Goal: Task Accomplishment & Management: Complete application form

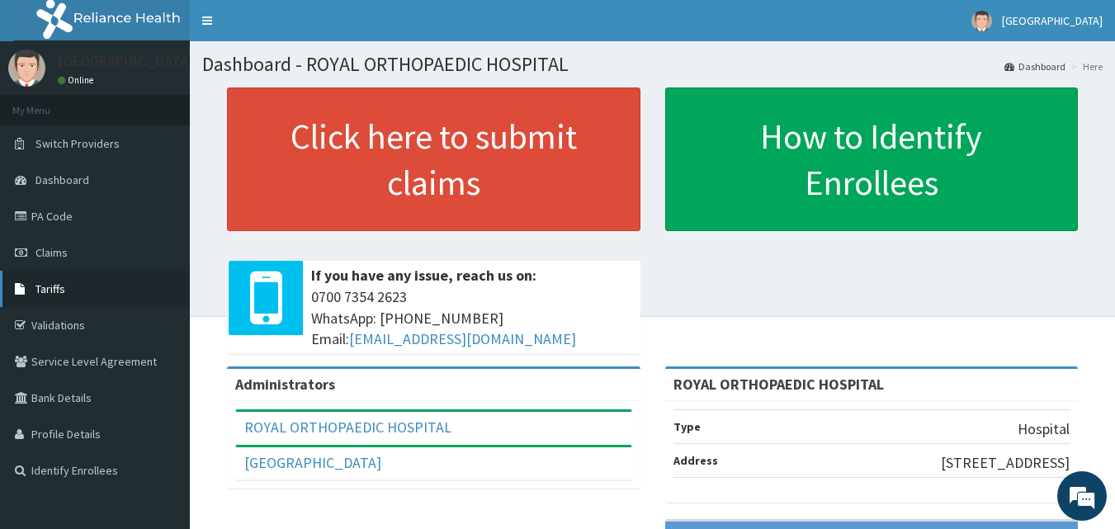
click at [69, 283] on link "Tariffs" at bounding box center [95, 289] width 190 height 36
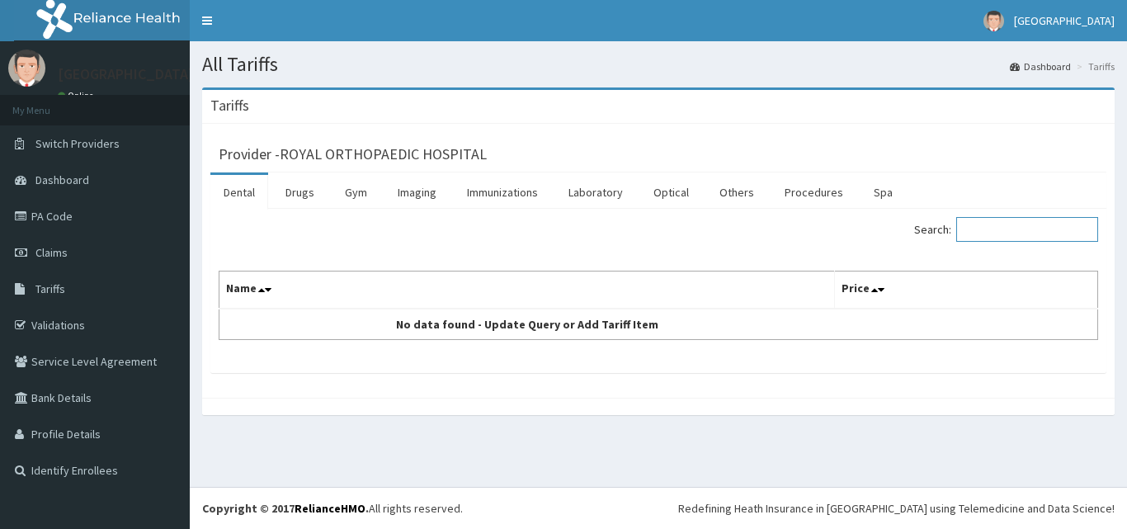
click at [1006, 221] on input "Search:" at bounding box center [1028, 229] width 142 height 25
type input "manipulation"
click at [814, 191] on link "Procedures" at bounding box center [814, 192] width 85 height 35
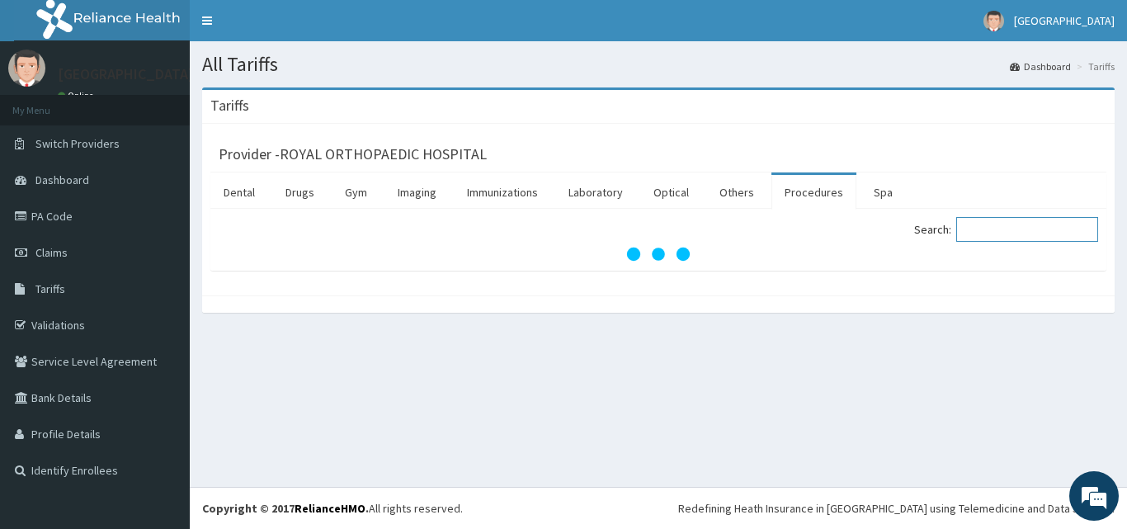
click at [1043, 235] on input "Search:" at bounding box center [1028, 229] width 142 height 25
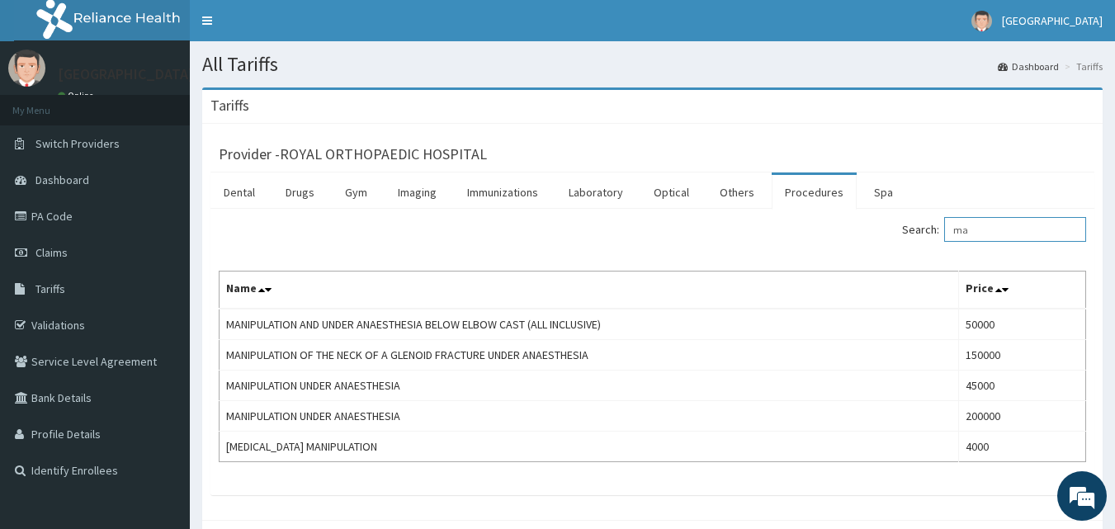
type input "m"
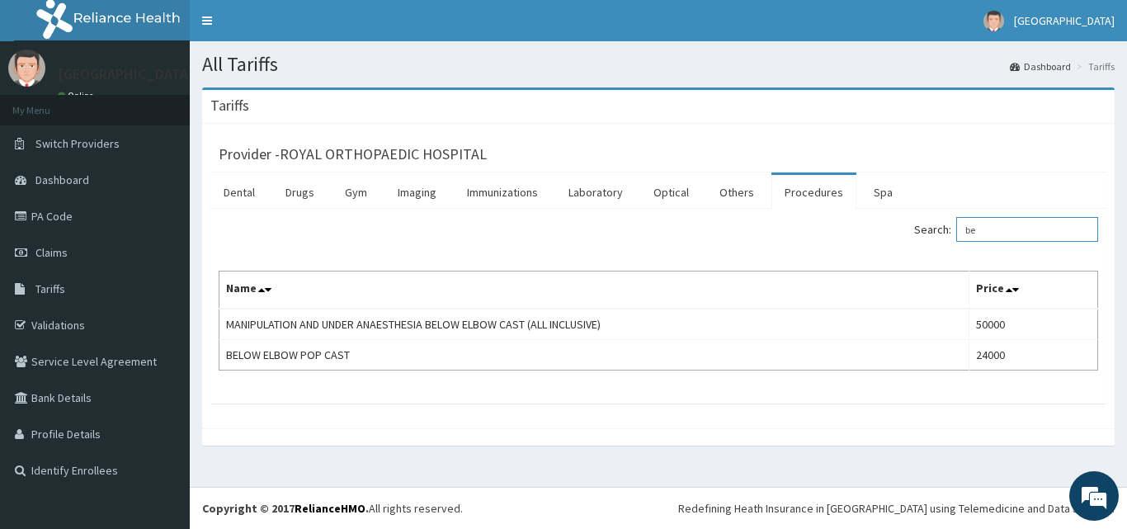
type input "b"
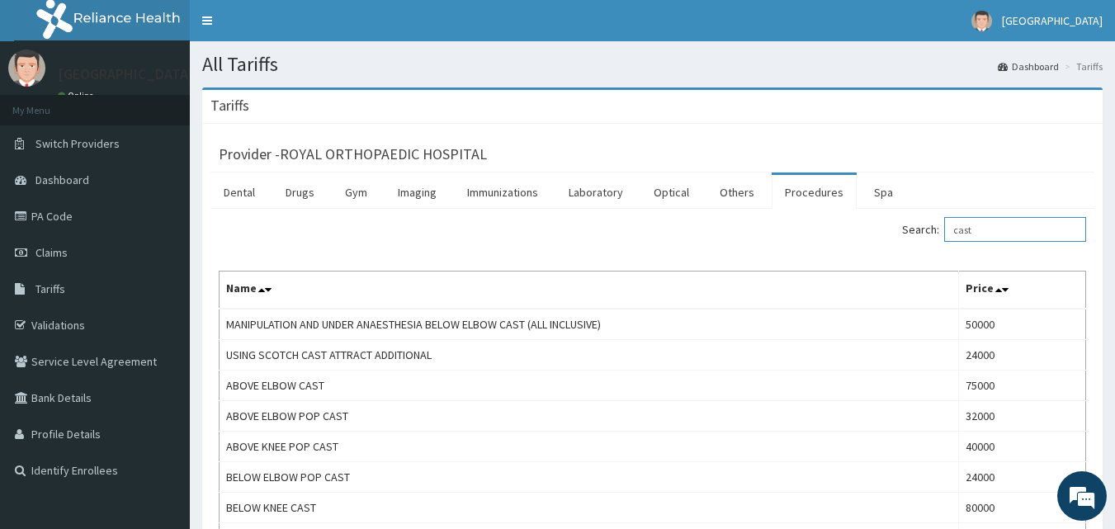
type input "cast"
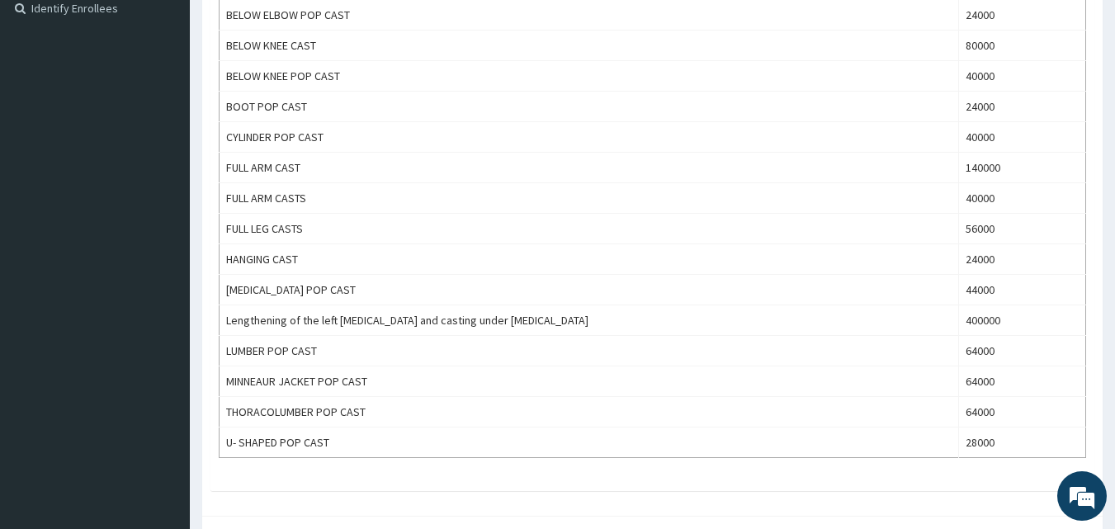
scroll to position [224, 0]
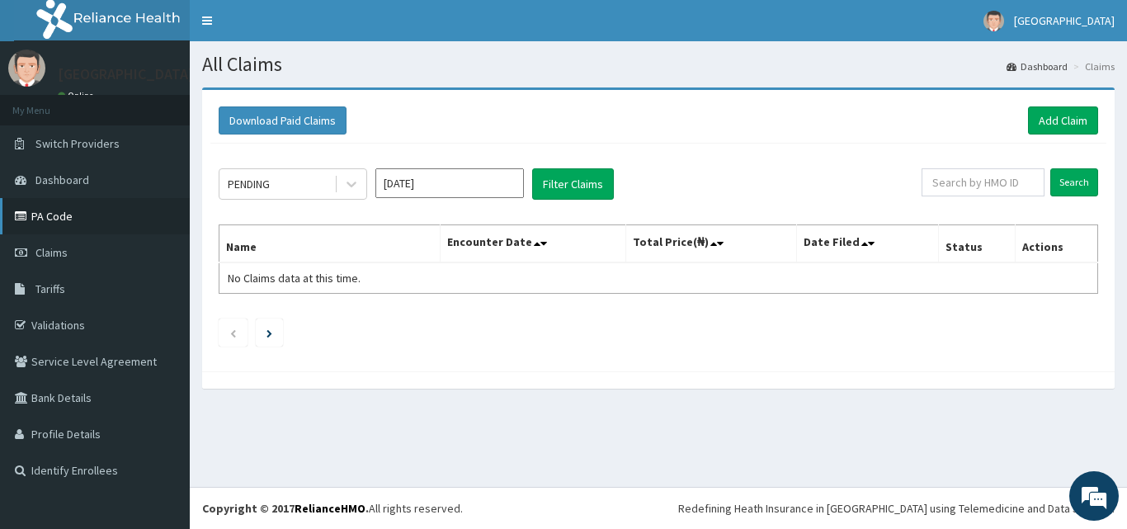
click at [57, 217] on link "PA Code" at bounding box center [95, 216] width 190 height 36
click at [1064, 124] on link "Add Claim" at bounding box center [1063, 120] width 70 height 28
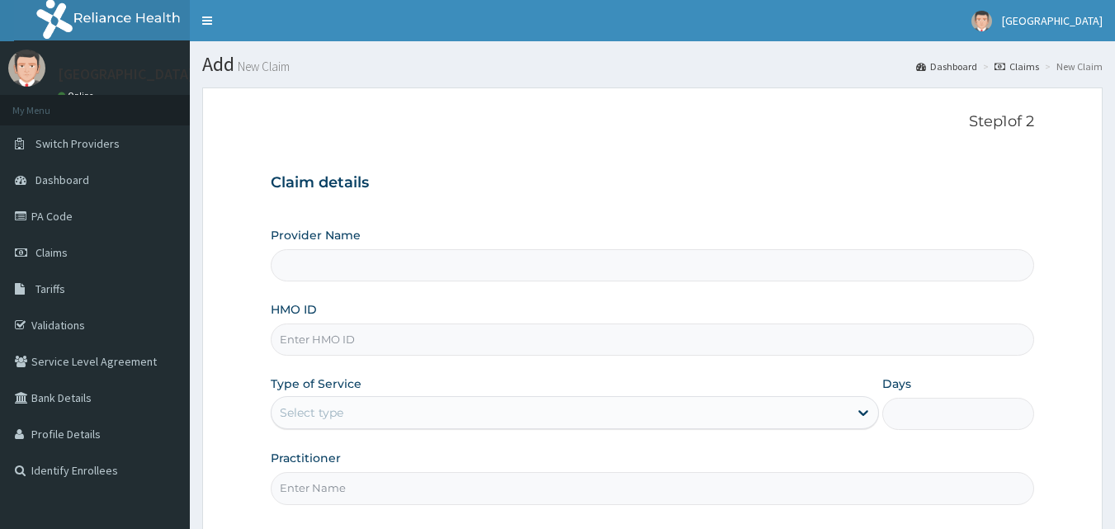
click at [399, 349] on input "HMO ID" at bounding box center [653, 340] width 764 height 32
type input "ROYAL ORTHOPAEDIC HOSPITAL"
type input "jec/10024/a"
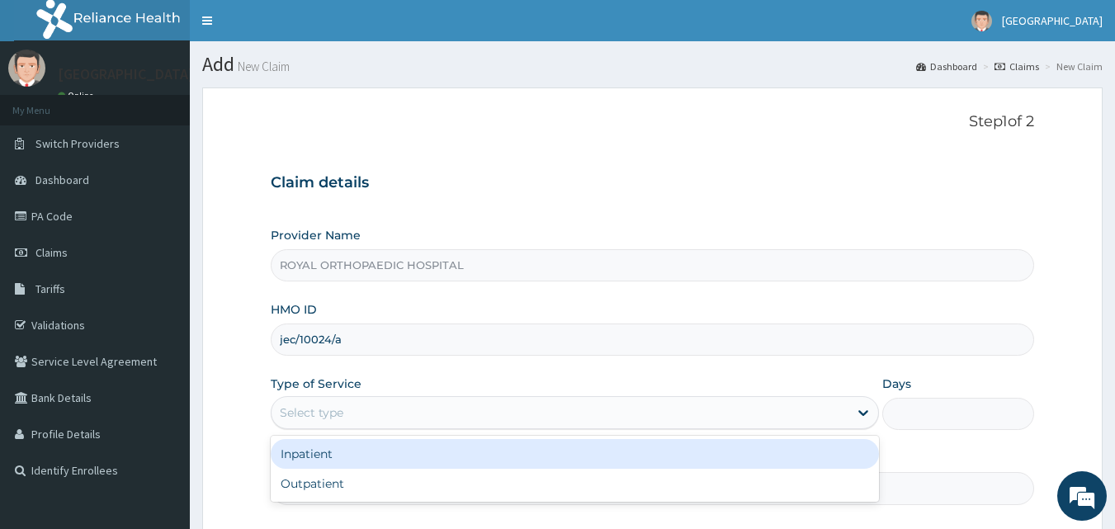
click at [456, 414] on div "Select type" at bounding box center [560, 412] width 577 height 26
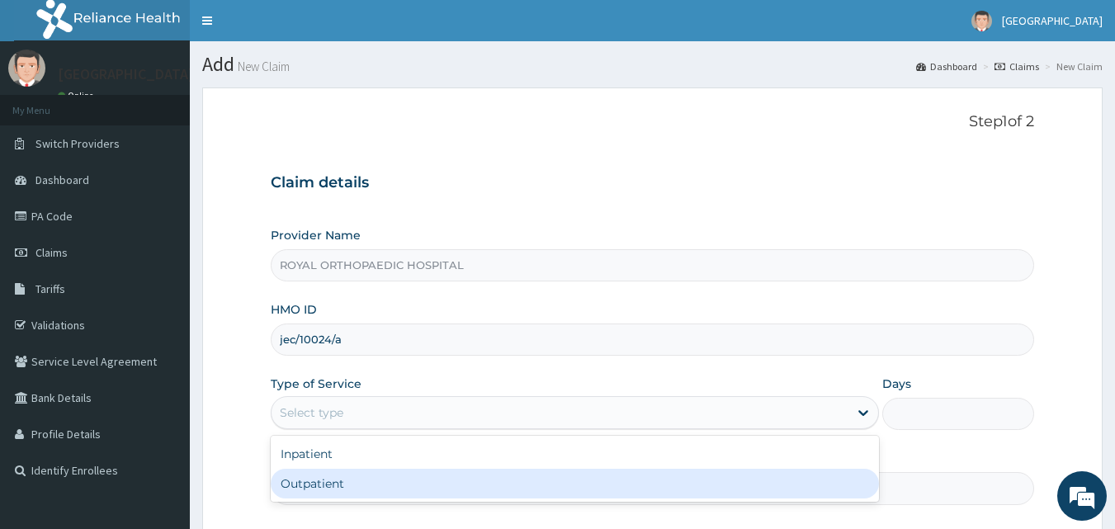
click at [389, 478] on div "Outpatient" at bounding box center [575, 484] width 608 height 30
type input "1"
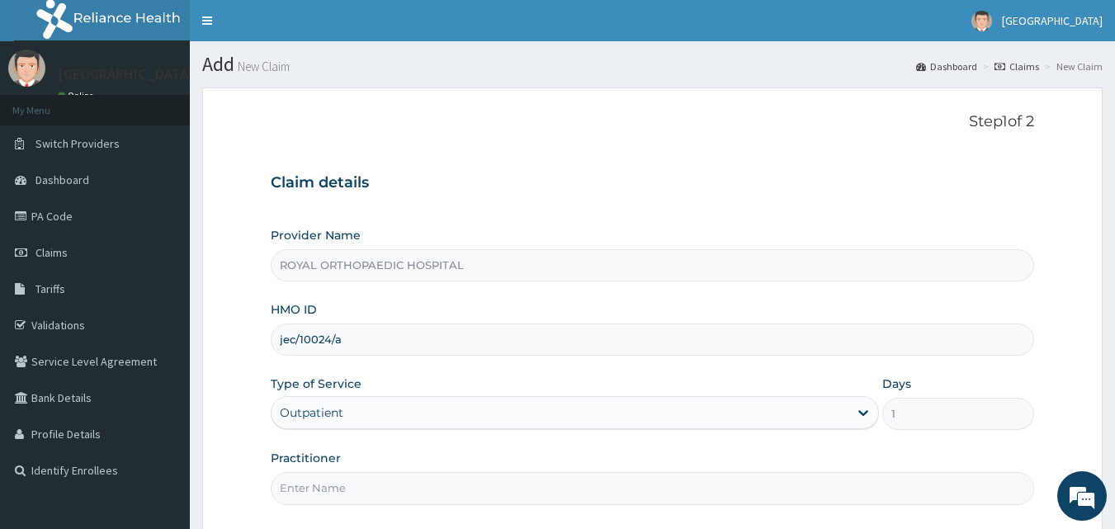
click at [645, 488] on input "Practitioner" at bounding box center [653, 488] width 764 height 32
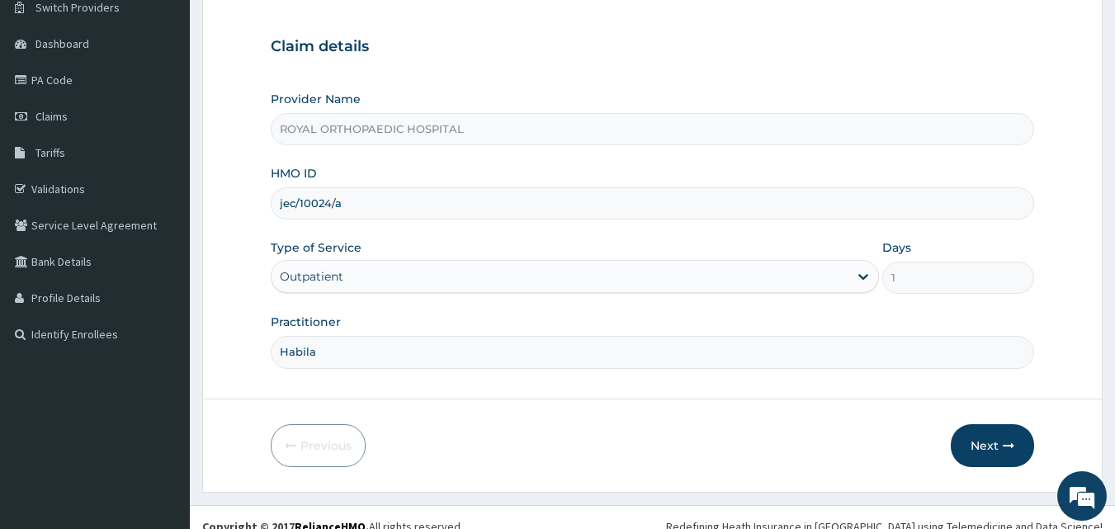
scroll to position [154, 0]
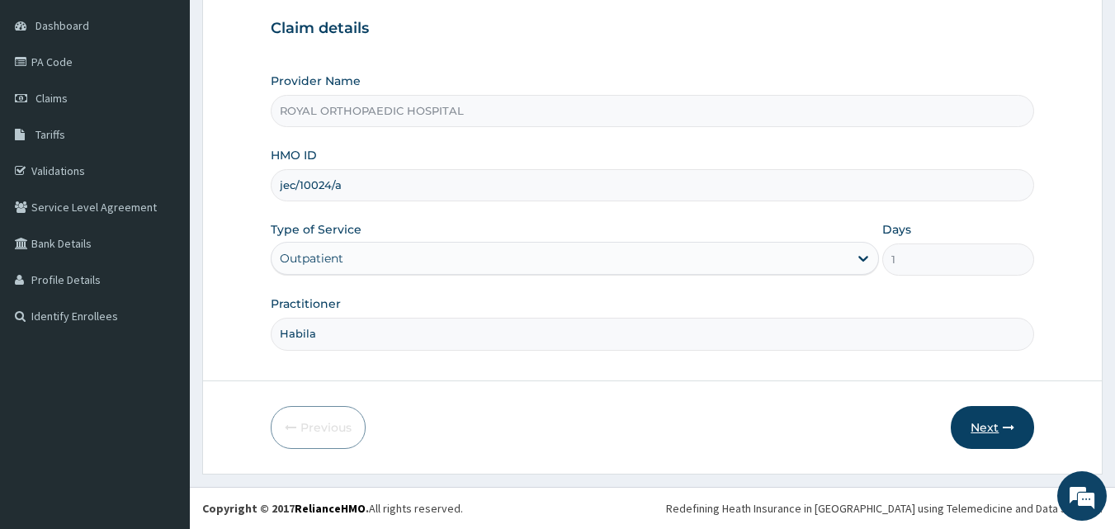
type input "Habila"
click at [994, 431] on button "Next" at bounding box center [992, 427] width 83 height 43
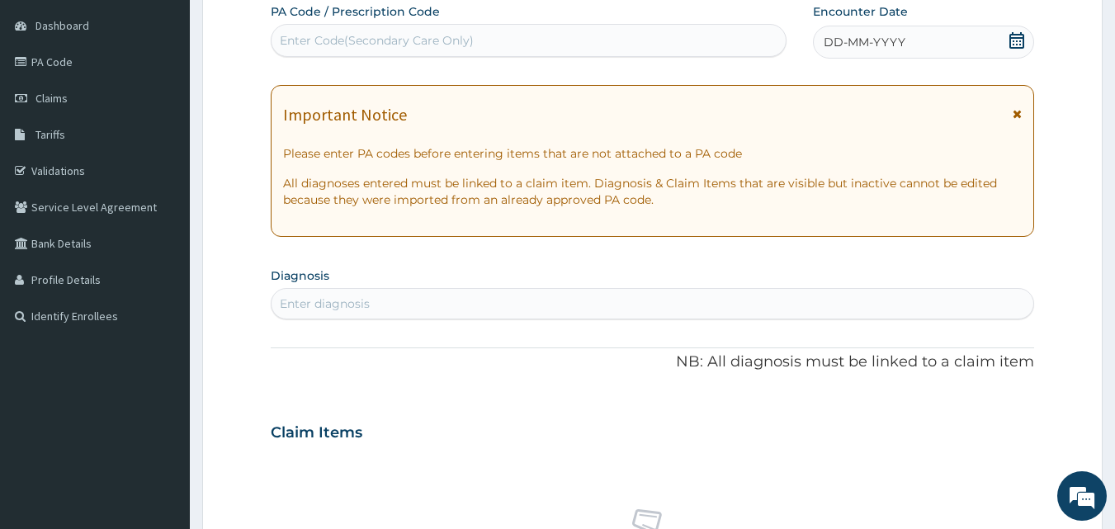
click at [570, 34] on div "Enter Code(Secondary Care Only)" at bounding box center [529, 40] width 515 height 26
paste input "PA/6782A4"
type input "PA/6782A4"
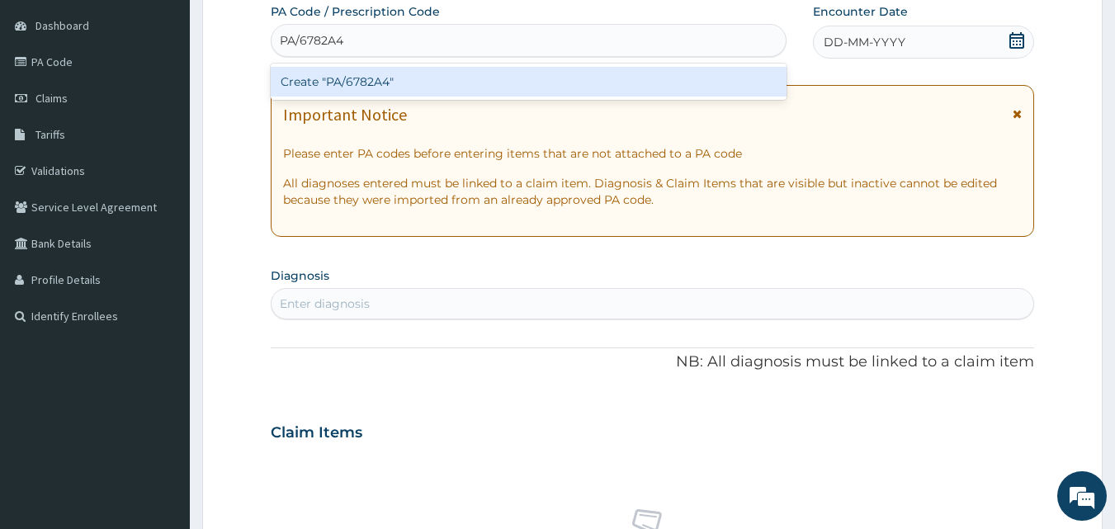
click at [544, 71] on div "Create "PA/6782A4"" at bounding box center [529, 82] width 517 height 30
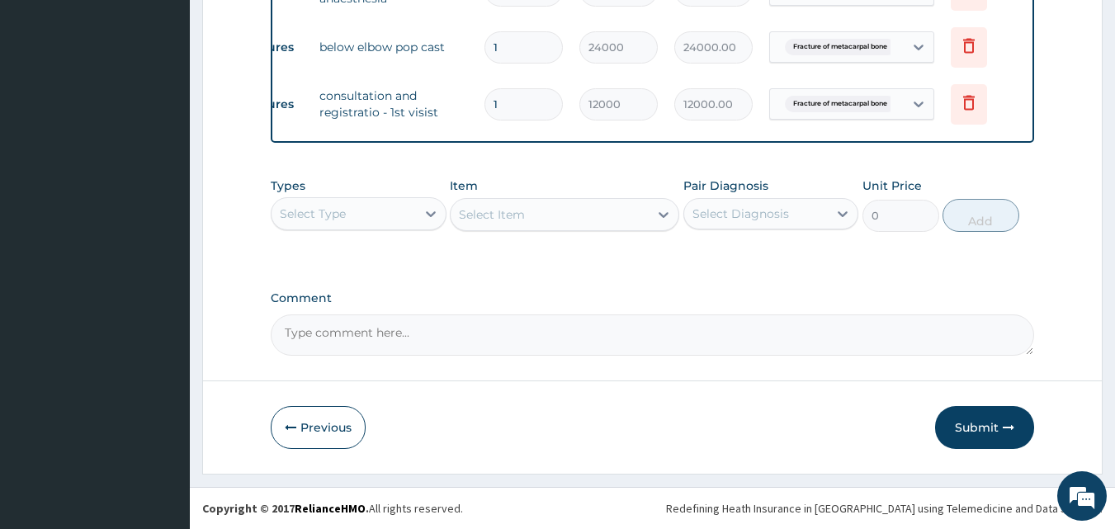
scroll to position [823, 0]
click at [986, 414] on button "Submit" at bounding box center [984, 427] width 99 height 43
